Goal: Task Accomplishment & Management: Manage account settings

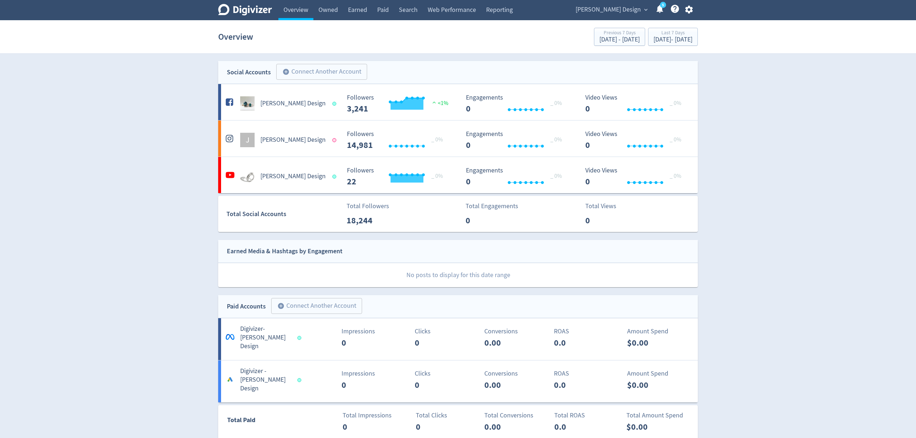
click at [690, 5] on icon "button" at bounding box center [689, 10] width 10 height 10
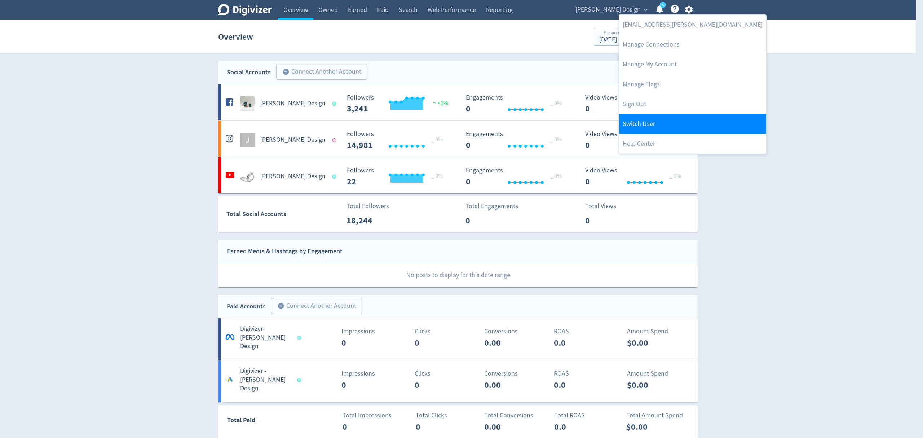
click at [652, 121] on link "Switch User" at bounding box center [692, 124] width 147 height 20
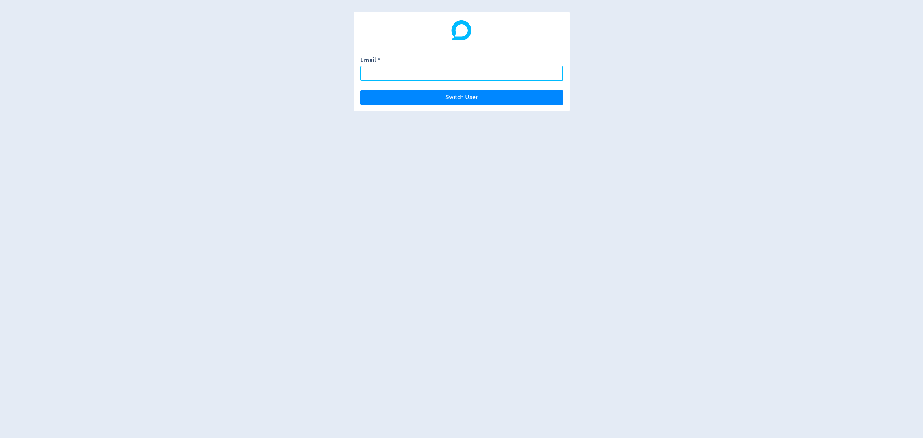
click at [381, 73] on input "Email *" at bounding box center [461, 74] width 203 height 16
paste input "[DOMAIN_NAME][EMAIL_ADDRESS][DOMAIN_NAME]"
type input "[DOMAIN_NAME][EMAIL_ADDRESS][DOMAIN_NAME]"
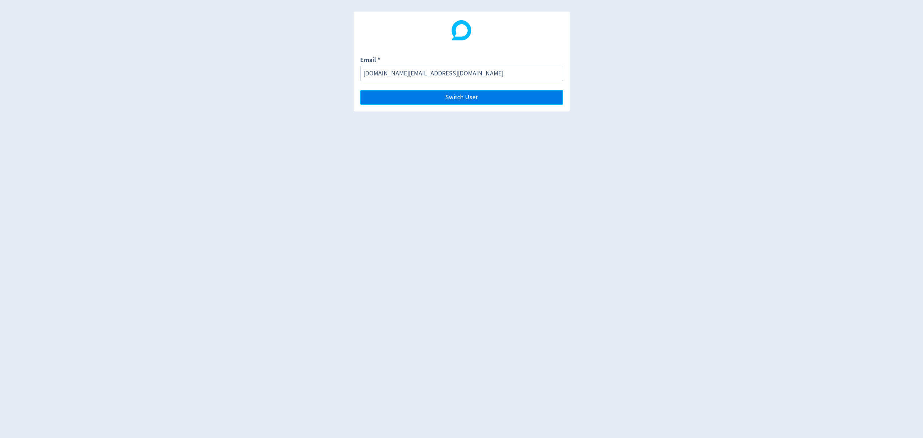
click at [443, 94] on button "Switch User" at bounding box center [461, 97] width 203 height 15
